Goal: Task Accomplishment & Management: Complete application form

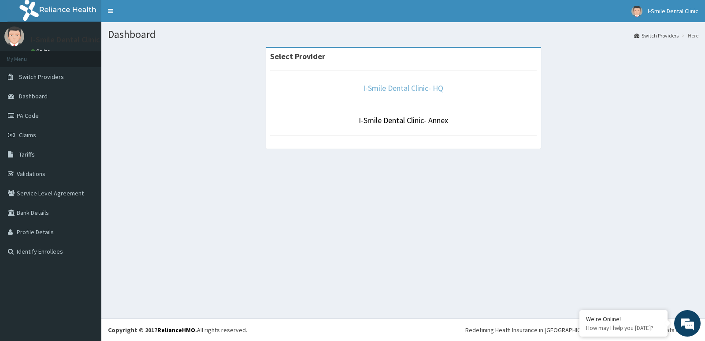
click at [399, 89] on link "I-Smile Dental Clinic- HQ" at bounding box center [403, 88] width 80 height 10
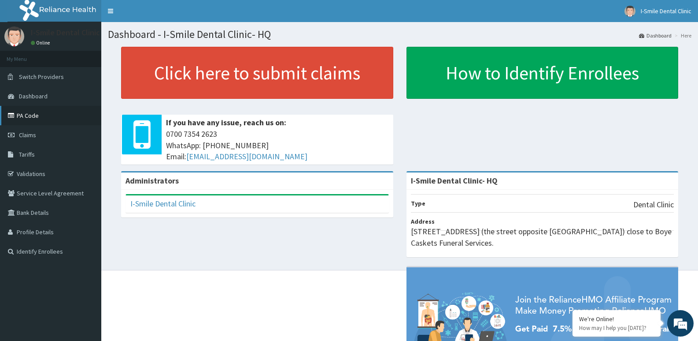
click at [32, 117] on link "PA Code" at bounding box center [50, 115] width 101 height 19
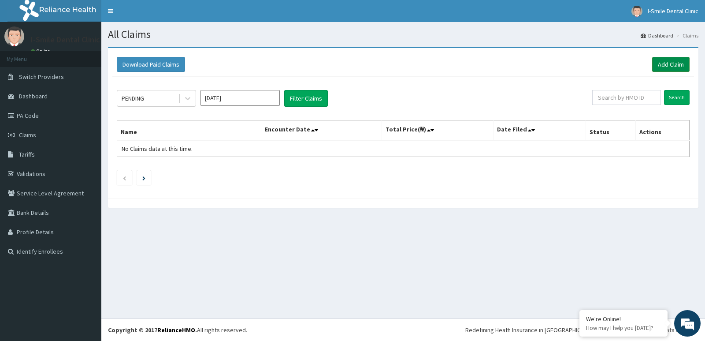
click at [675, 61] on link "Add Claim" at bounding box center [670, 64] width 37 height 15
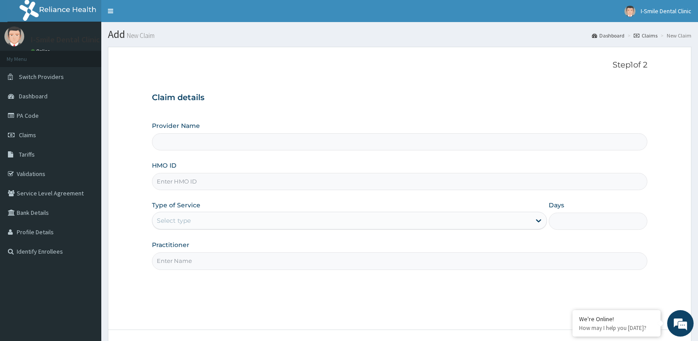
type input "I-Smile Dental Clinic- HQ"
click at [405, 179] on input "HMO ID" at bounding box center [400, 181] width 496 height 17
type input "WAK/10225/A"
click at [385, 221] on div "Select type" at bounding box center [341, 220] width 378 height 14
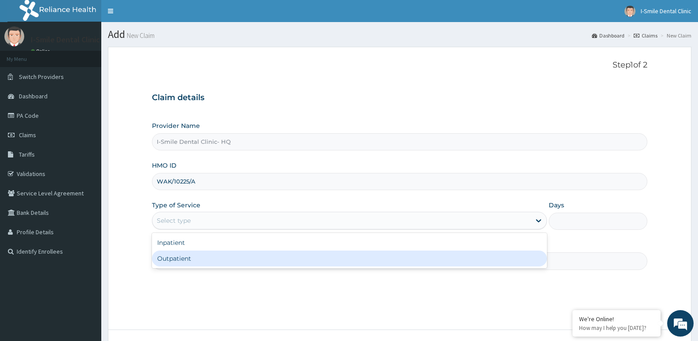
click at [363, 260] on div "Outpatient" at bounding box center [349, 258] width 395 height 16
type input "1"
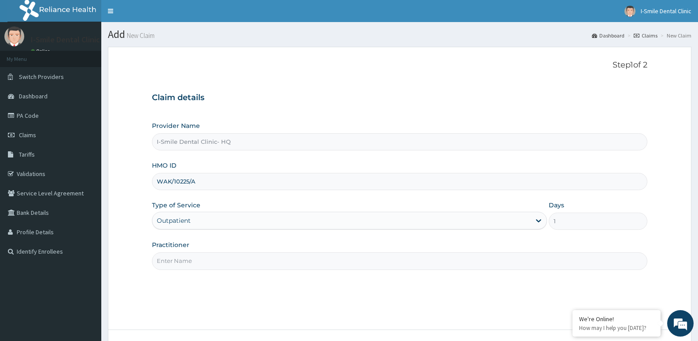
click at [384, 263] on input "Practitioner" at bounding box center [400, 260] width 496 height 17
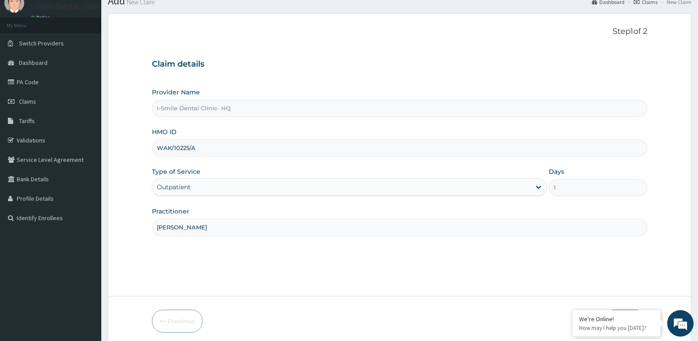
scroll to position [68, 0]
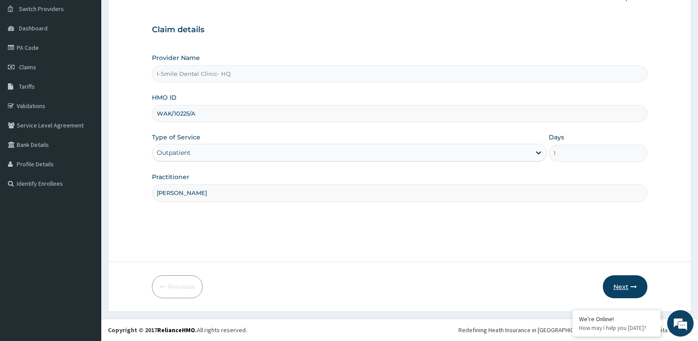
type input "Dr. Emmanuel"
click at [617, 280] on button "Next" at bounding box center [625, 286] width 44 height 23
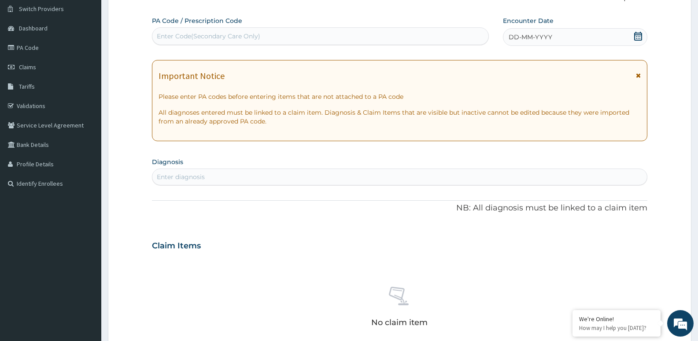
click at [415, 39] on div "Enter Code(Secondary Care Only)" at bounding box center [320, 36] width 336 height 14
paste input "PA/CEE92D"
type input "PA/CEE92D"
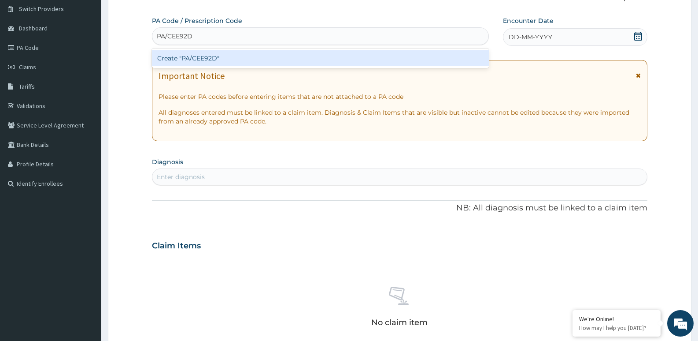
click at [381, 62] on div "Create "PA/CEE92D"" at bounding box center [320, 58] width 337 height 16
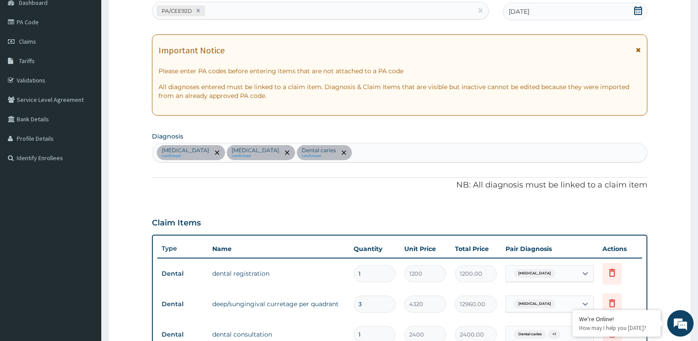
scroll to position [0, 0]
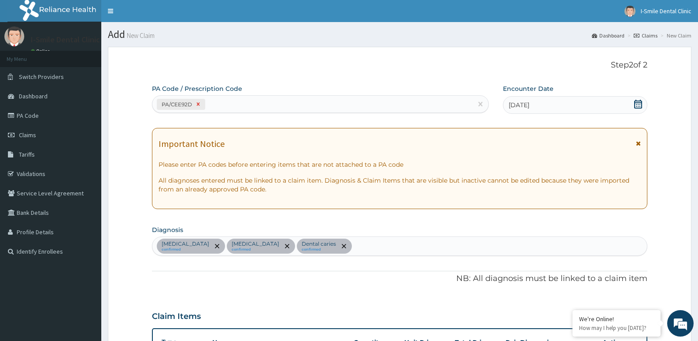
click at [197, 104] on icon at bounding box center [198, 104] width 3 height 3
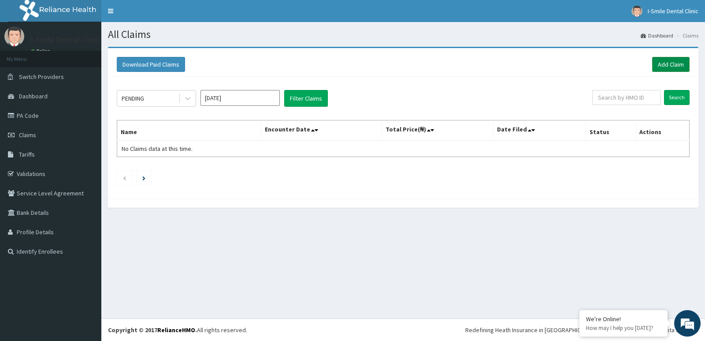
click at [682, 65] on link "Add Claim" at bounding box center [670, 64] width 37 height 15
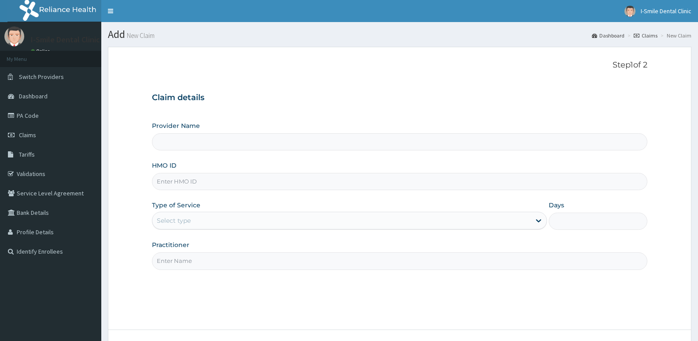
click at [205, 182] on input "HMO ID" at bounding box center [400, 181] width 496 height 17
type input "WAK"
type input "I-Smile Dental Clinic- HQ"
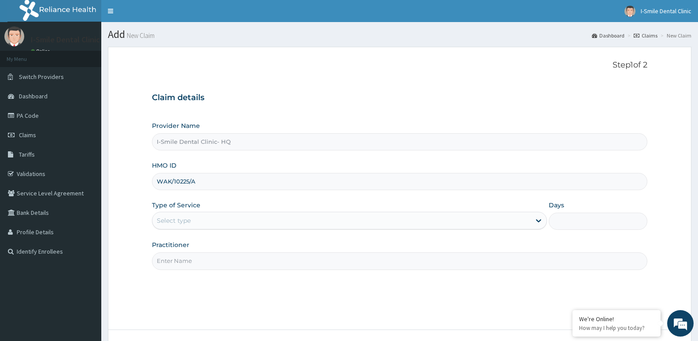
type input "WAK/10225/A"
click at [215, 217] on div "Select type" at bounding box center [341, 220] width 378 height 14
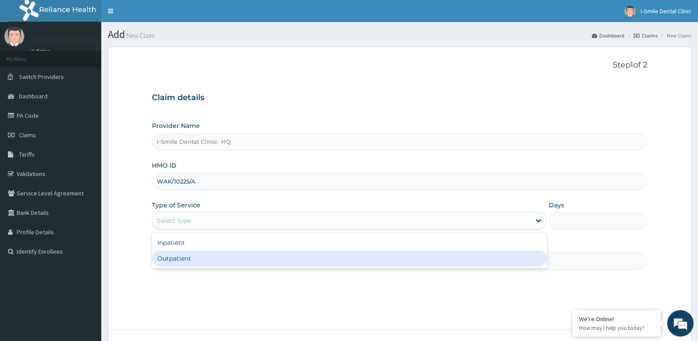
click at [216, 261] on div "Outpatient" at bounding box center [349, 258] width 395 height 16
type input "1"
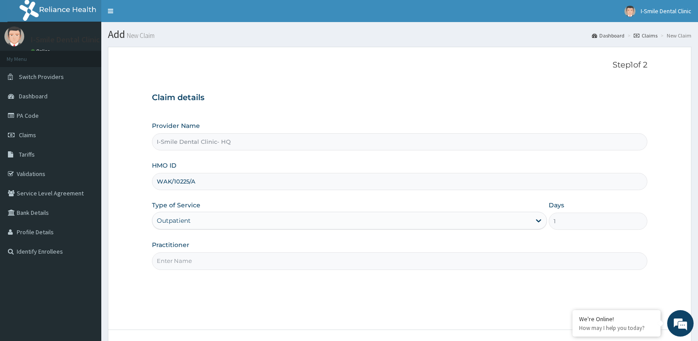
click at [225, 260] on input "Practitioner" at bounding box center [400, 260] width 496 height 17
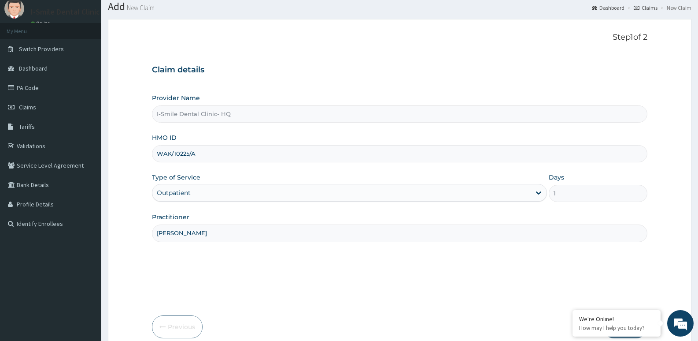
scroll to position [68, 0]
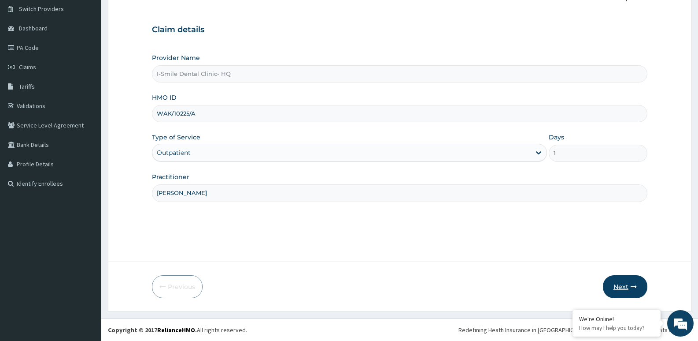
type input "Dr. Emmanuel"
click at [623, 287] on button "Next" at bounding box center [625, 286] width 44 height 23
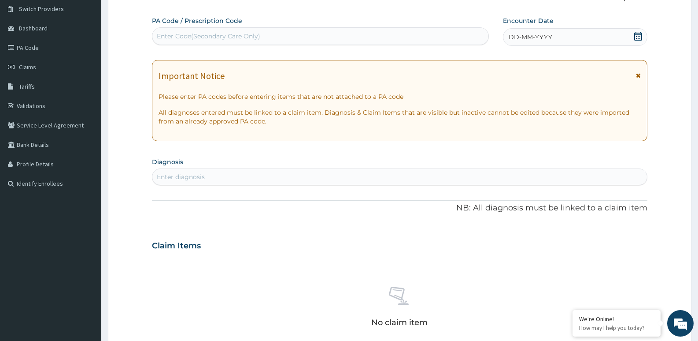
click at [305, 39] on div "Enter Code(Secondary Care Only)" at bounding box center [320, 36] width 336 height 14
paste input "PA/CEE92D"
type input "PA/CEE92D"
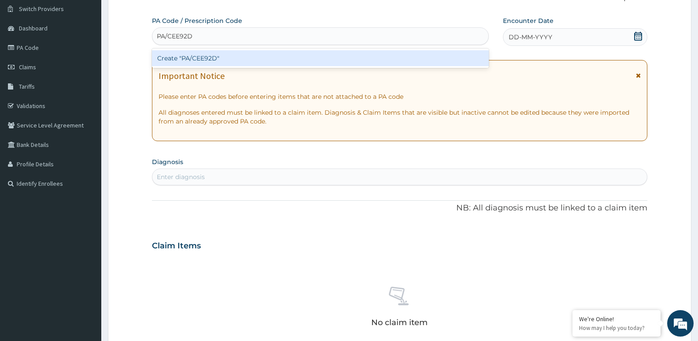
click at [289, 59] on div "Create "PA/CEE92D"" at bounding box center [320, 58] width 337 height 16
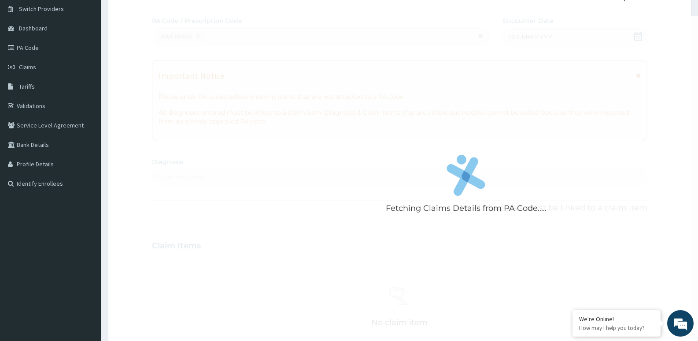
scroll to position [318, 0]
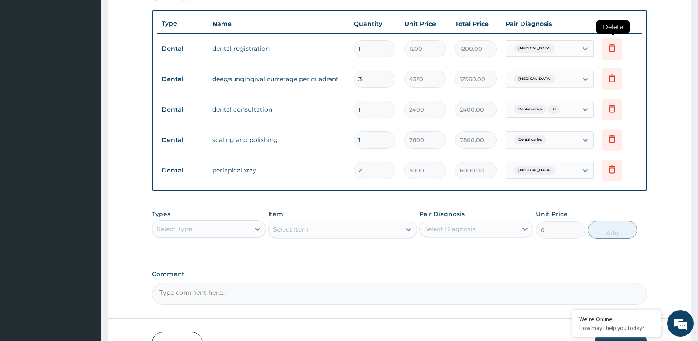
click at [617, 43] on icon at bounding box center [612, 47] width 11 height 11
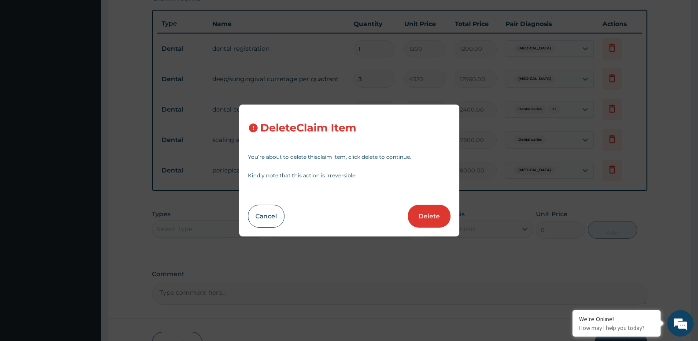
click at [426, 215] on button "Delete" at bounding box center [429, 215] width 43 height 23
type input "3"
type input "4320"
type input "12960.00"
type input "1"
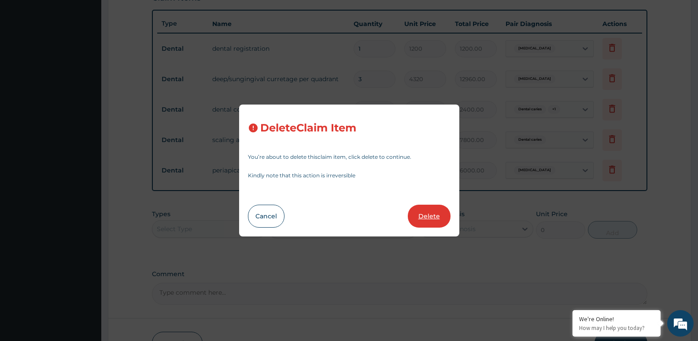
type input "2400"
type input "2400.00"
type input "7800"
type input "7800.00"
type input "2"
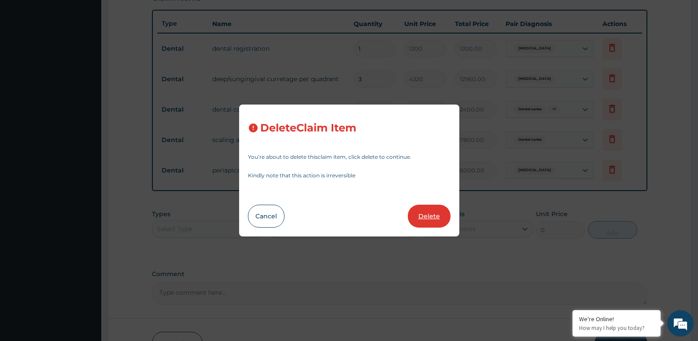
type input "3000"
type input "6000.00"
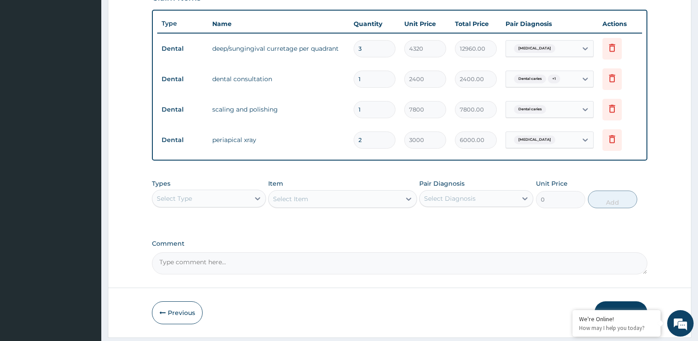
scroll to position [344, 0]
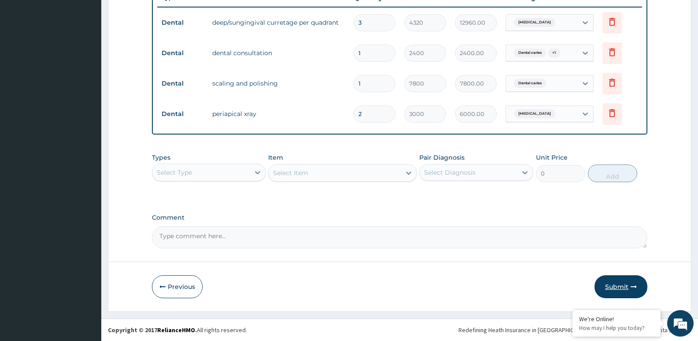
click at [616, 287] on button "Submit" at bounding box center [621, 286] width 53 height 23
